Goal: Find specific page/section: Find specific page/section

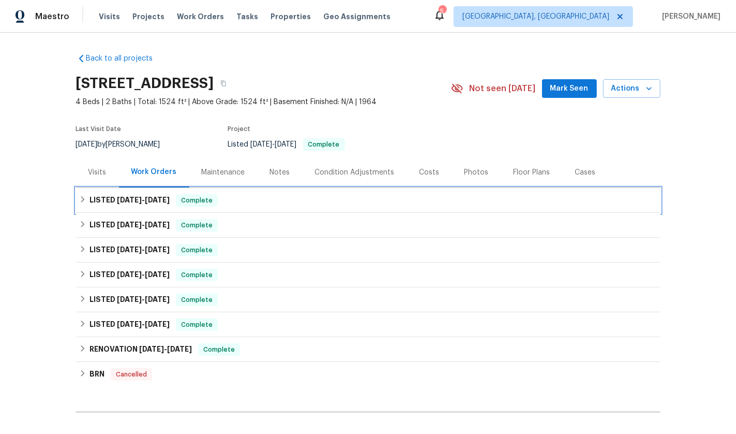
click at [94, 199] on h6 "LISTED [DATE] - [DATE]" at bounding box center [130, 200] width 80 height 12
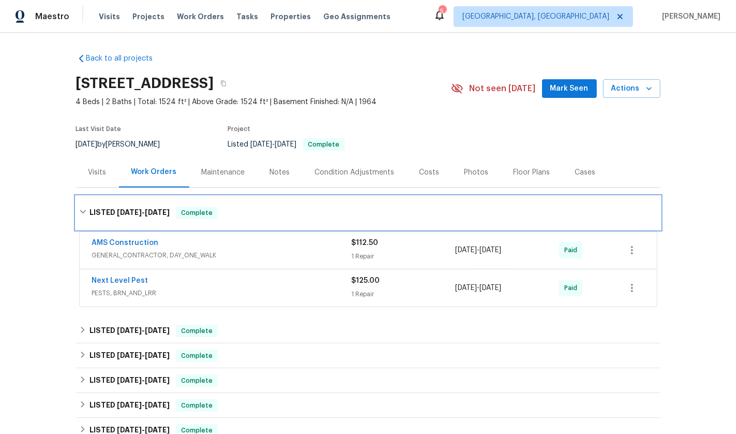
scroll to position [32, 0]
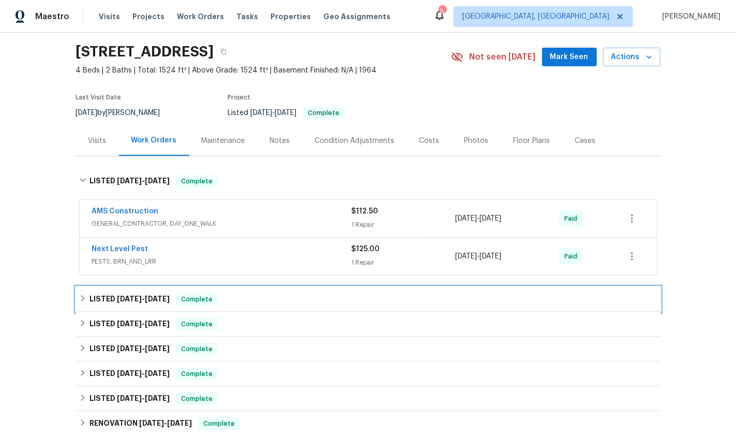
click at [148, 293] on h6 "LISTED [DATE] - [DATE]" at bounding box center [130, 299] width 80 height 12
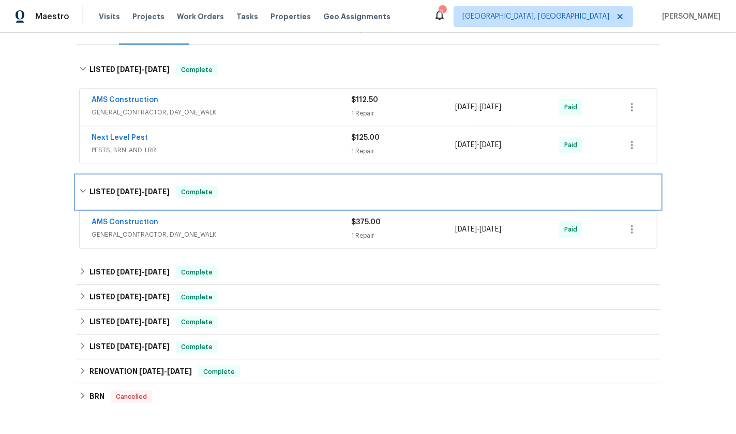
scroll to position [143, 0]
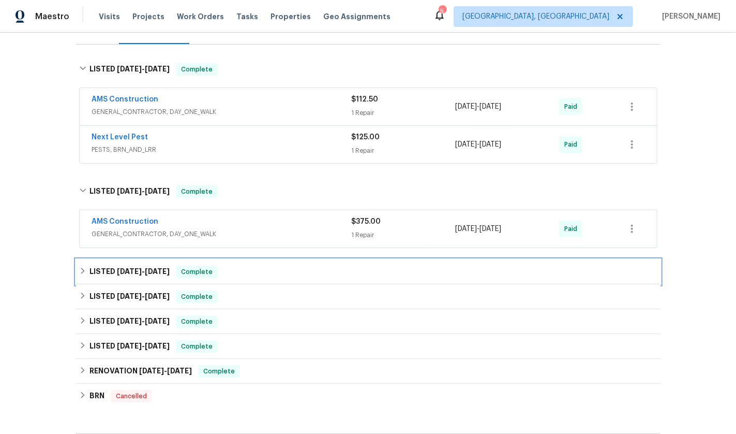
click at [144, 273] on h6 "LISTED [DATE] - [DATE]" at bounding box center [130, 271] width 80 height 12
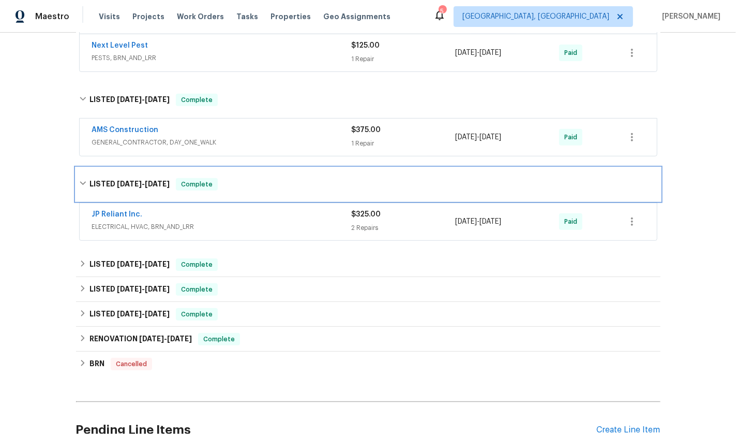
scroll to position [245, 0]
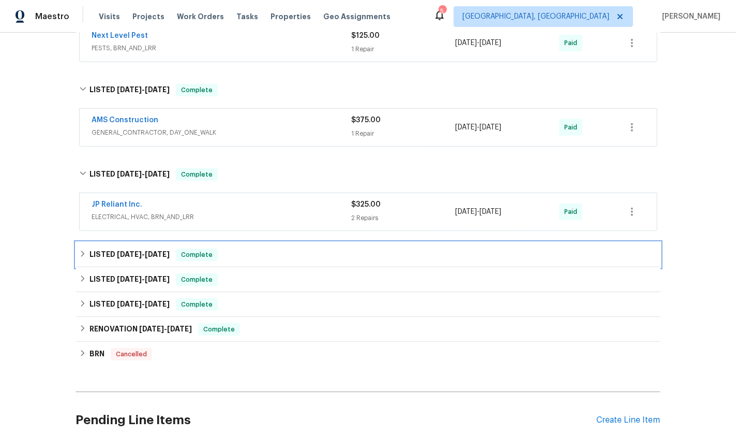
click at [142, 255] on span "[DATE] - [DATE]" at bounding box center [143, 253] width 53 height 7
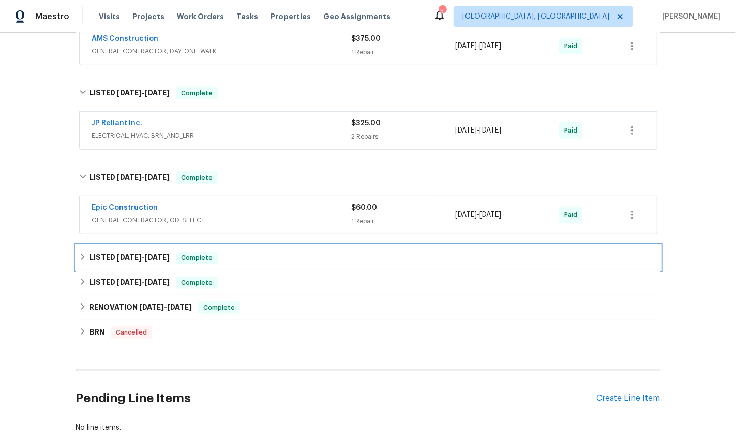
click at [143, 255] on span "[DATE] - [DATE]" at bounding box center [143, 257] width 53 height 7
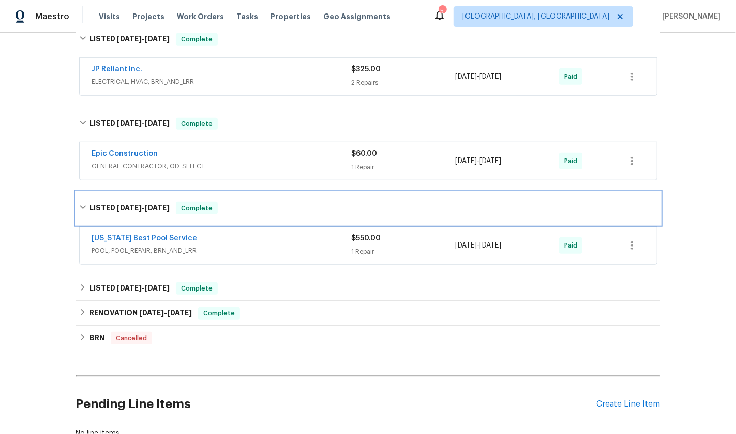
scroll to position [381, 0]
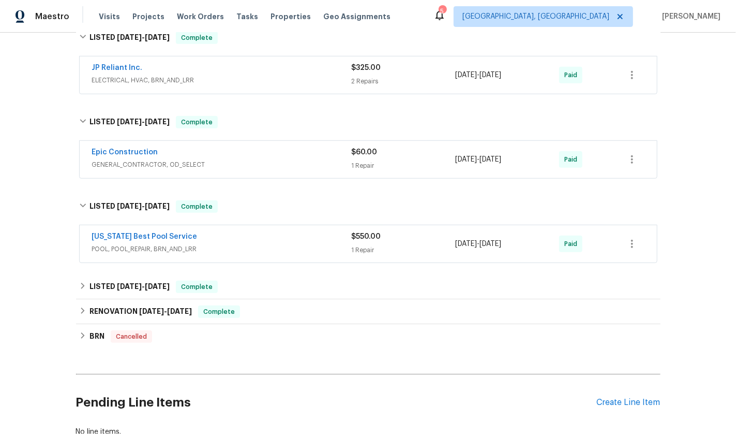
click at [232, 248] on span "POOL, POOL_REPAIR, BRN_AND_LRR" at bounding box center [222, 249] width 260 height 10
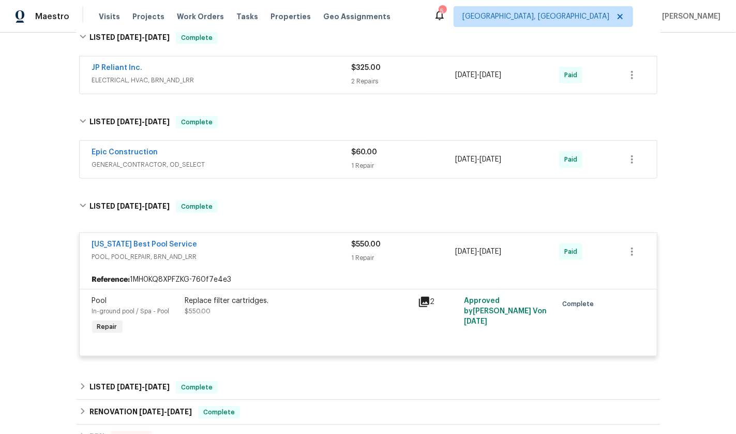
click at [168, 239] on span "[US_STATE] Best Pool Service" at bounding box center [145, 244] width 106 height 10
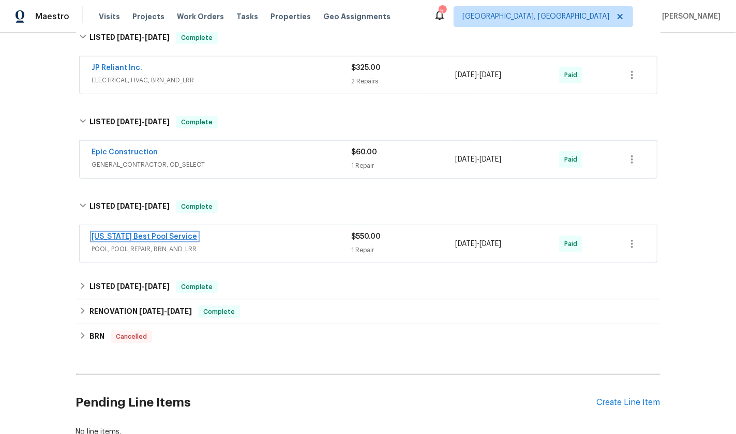
click at [160, 233] on link "[US_STATE] Best Pool Service" at bounding box center [145, 236] width 106 height 7
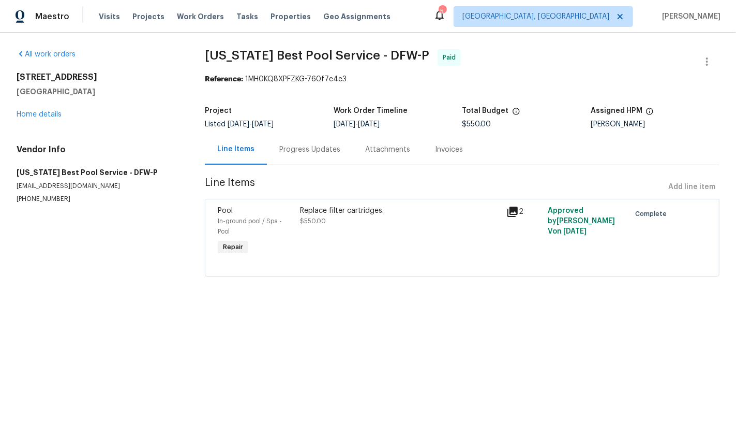
click at [513, 209] on icon at bounding box center [513, 211] width 12 height 12
